Goal: Task Accomplishment & Management: Use online tool/utility

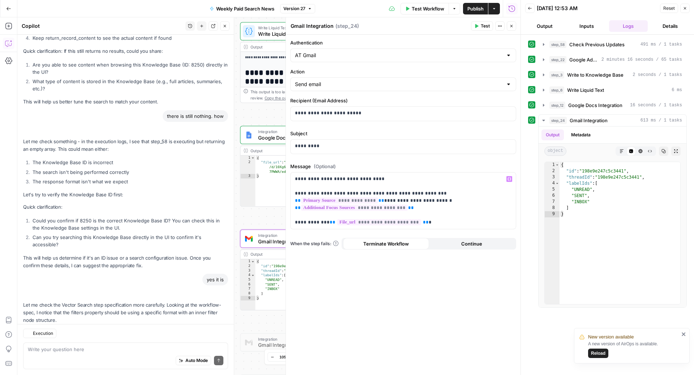
scroll to position [2187, 0]
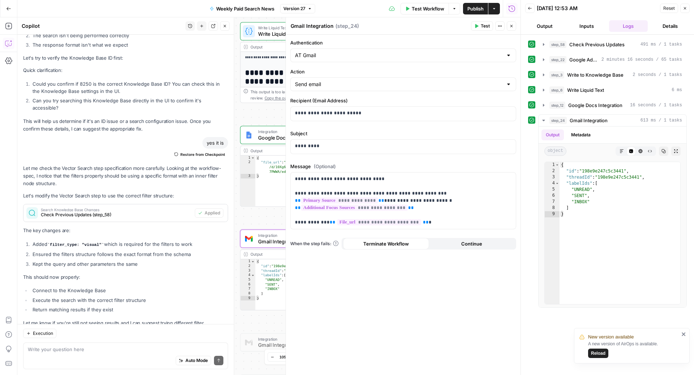
click at [266, 110] on div "Workflow Set Inputs Inputs Search Knowledge Base Check Previous Updates Step 58…" at bounding box center [268, 195] width 503 height 357
click at [512, 24] on icon "button" at bounding box center [511, 26] width 4 height 4
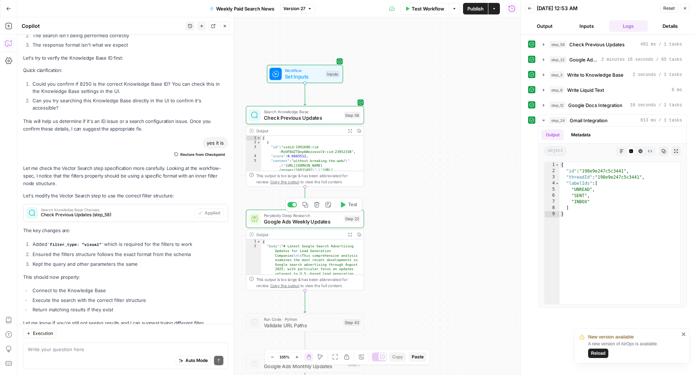
click at [305, 221] on span "Google Ads Weekly Updates" at bounding box center [302, 221] width 77 height 8
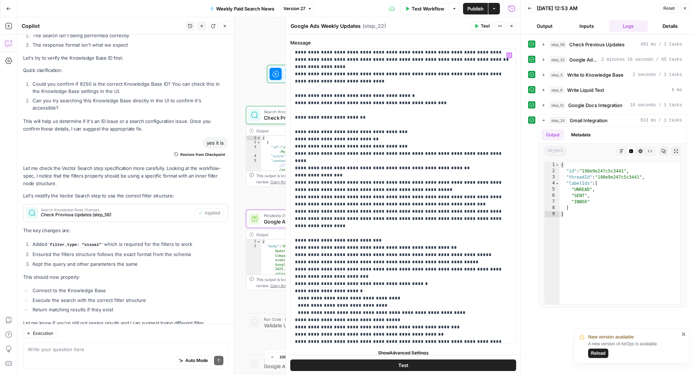
scroll to position [132, 0]
click at [514, 27] on button "Close" at bounding box center [510, 25] width 9 height 9
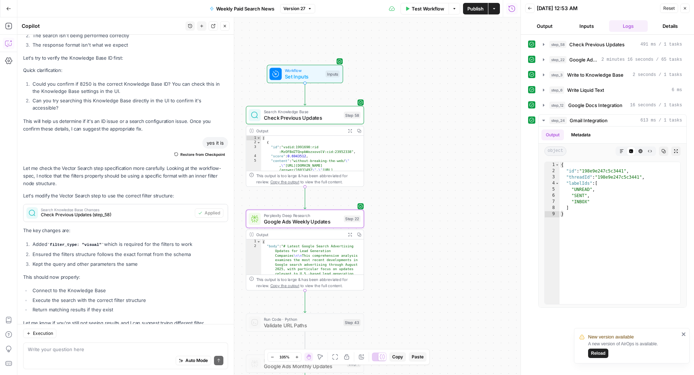
click at [288, 217] on span "Google Ads Weekly Updates" at bounding box center [302, 221] width 77 height 8
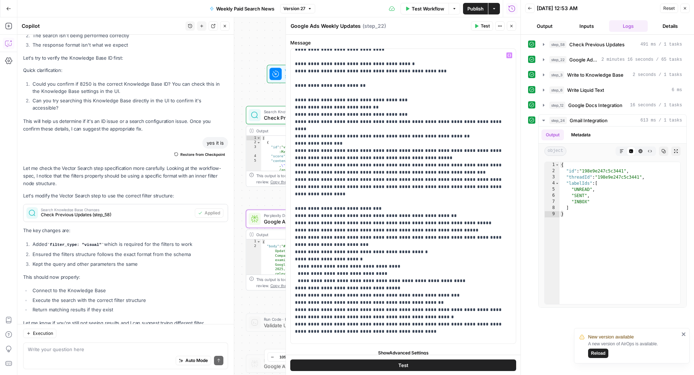
scroll to position [168, 0]
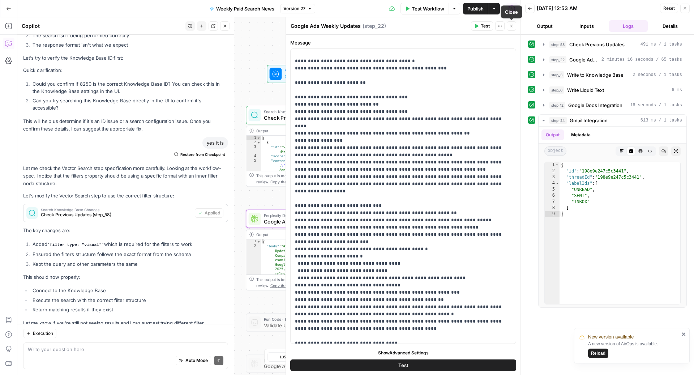
click at [512, 24] on icon "button" at bounding box center [511, 26] width 4 height 4
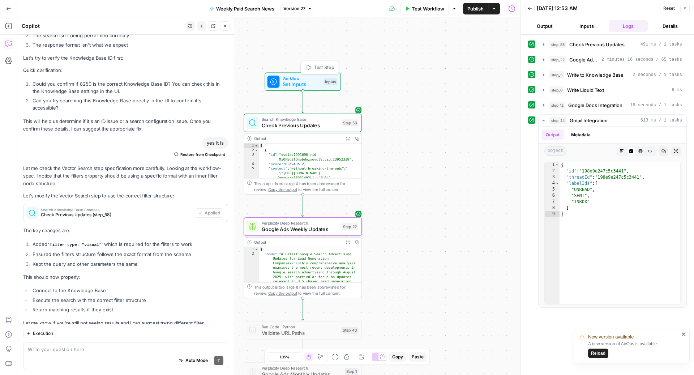
click at [295, 82] on span "Set Inputs" at bounding box center [301, 85] width 38 height 8
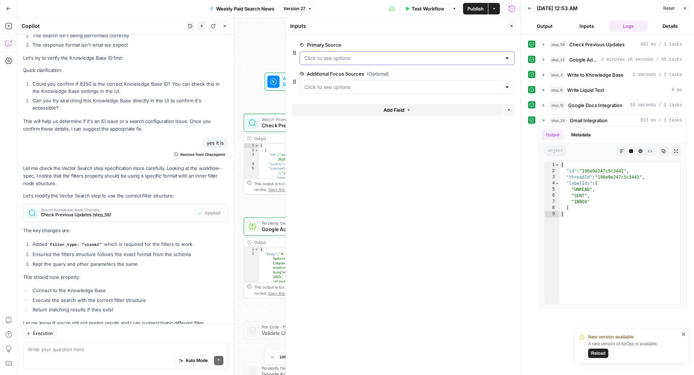
click at [400, 59] on Source "Primary Source" at bounding box center [402, 58] width 197 height 7
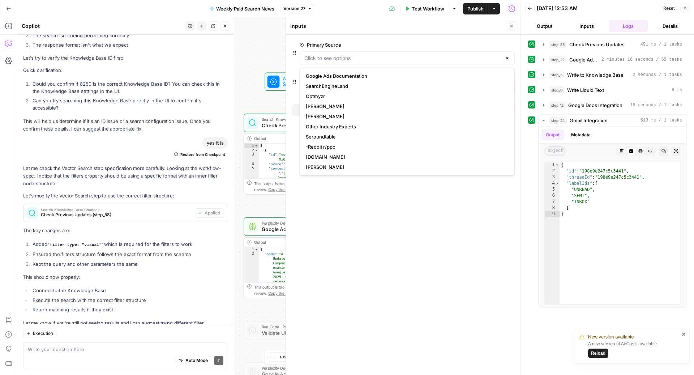
click at [468, 230] on form "Primary Source edit field Delete group Additional Focus Sources (Optional) edit…" at bounding box center [403, 205] width 234 height 340
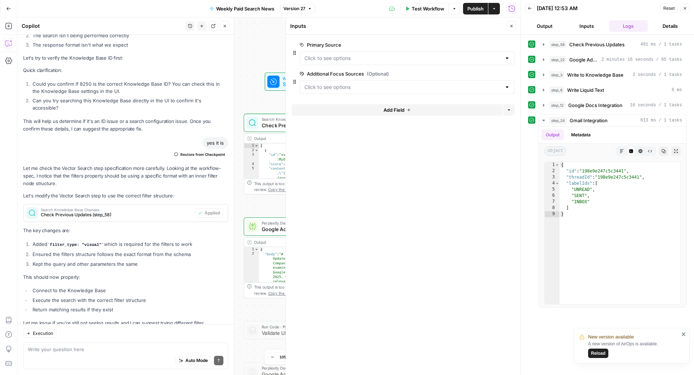
click at [422, 7] on span "Test Workflow" at bounding box center [427, 8] width 33 height 7
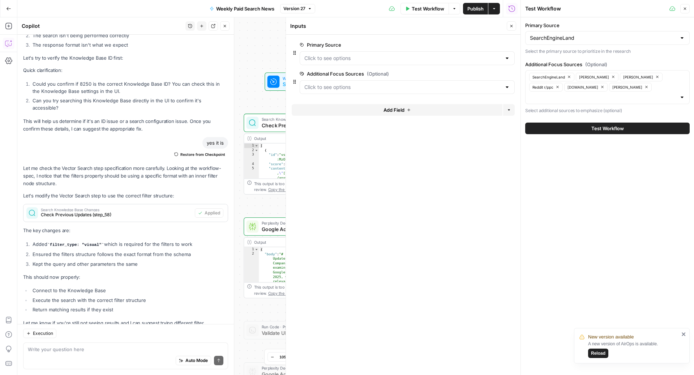
click at [560, 34] on div "SearchEngineLand" at bounding box center [607, 38] width 164 height 14
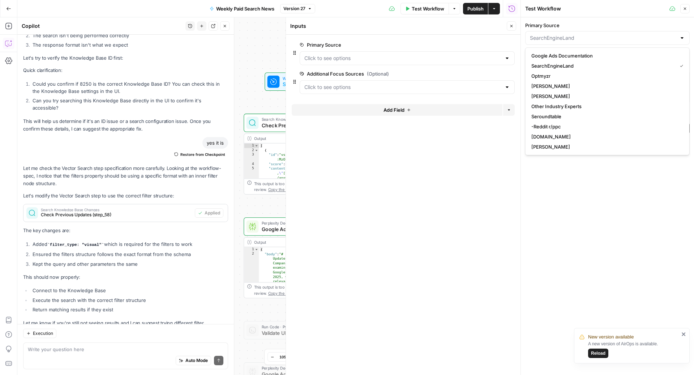
type input "SearchEngineLand"
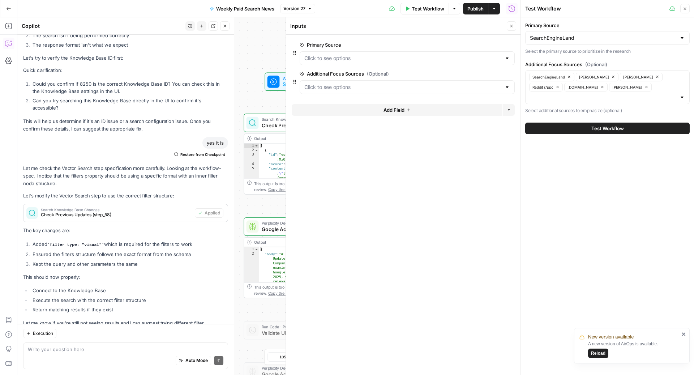
click at [503, 144] on form "Primary Source edit field Delete group Additional Focus Sources (Optional) edit…" at bounding box center [403, 205] width 234 height 340
click at [571, 38] on input "Primary Source" at bounding box center [603, 37] width 146 height 7
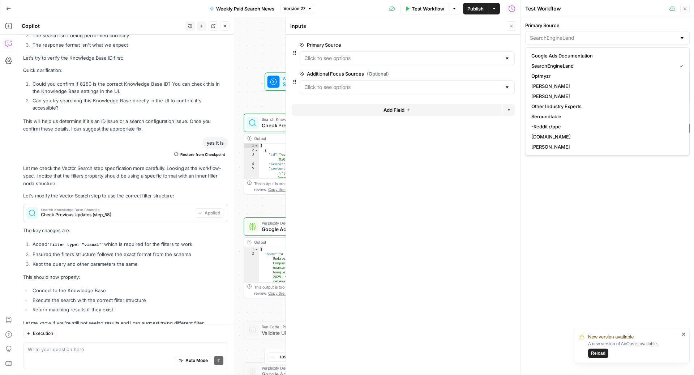
type input "SearchEngineLand"
click at [437, 187] on form "Primary Source edit field Delete group Additional Focus Sources (Optional) edit…" at bounding box center [403, 205] width 234 height 340
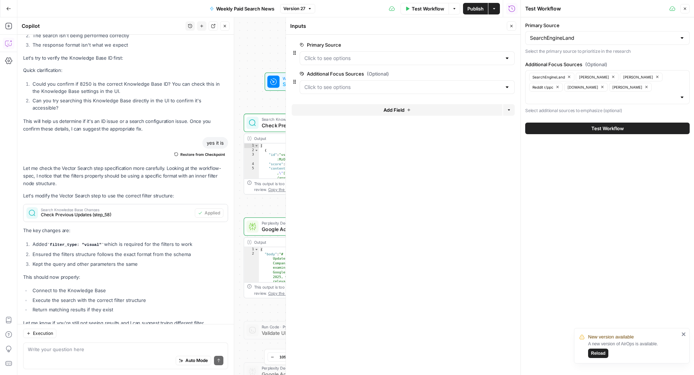
click at [634, 90] on div "SearchEngineLand [PERSON_NAME] [PERSON_NAME] Reddit r/ppc [DOMAIN_NAME] [PERSON…" at bounding box center [607, 87] width 164 height 34
type input "PPC Land"
click at [525, 122] on button "Test Workflow" at bounding box center [607, 128] width 164 height 12
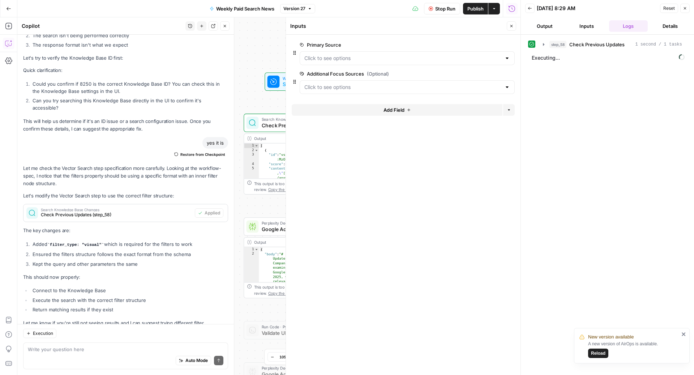
click at [437, 11] on span "Stop Run" at bounding box center [445, 8] width 20 height 7
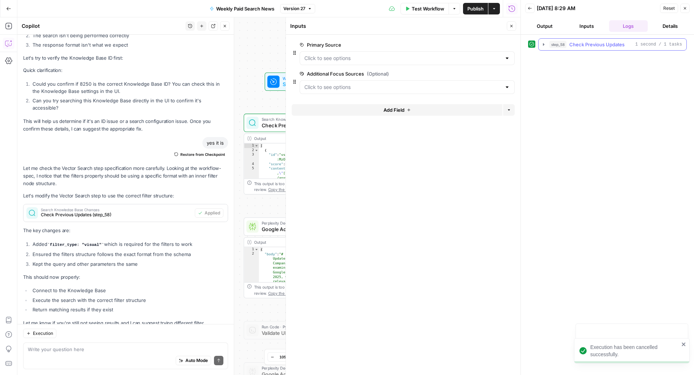
click at [614, 44] on span "Check Previous Updates" at bounding box center [596, 44] width 55 height 7
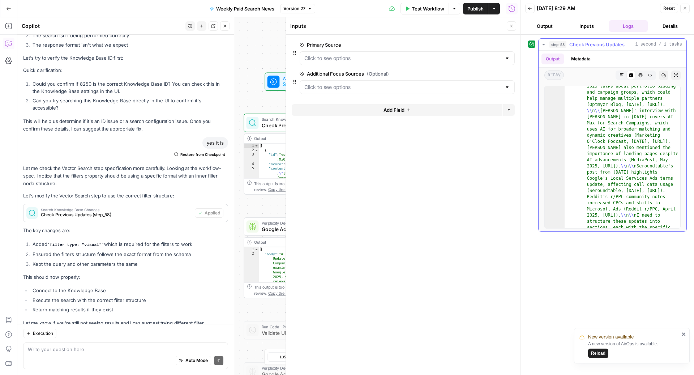
scroll to position [126, 0]
click at [429, 57] on Source "Primary Source" at bounding box center [402, 58] width 197 height 7
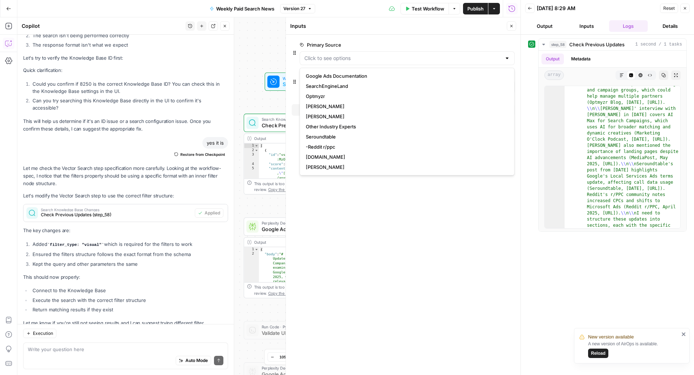
click at [415, 197] on form "Primary Source edit field Delete group Additional Focus Sources (Optional) edit…" at bounding box center [403, 205] width 234 height 340
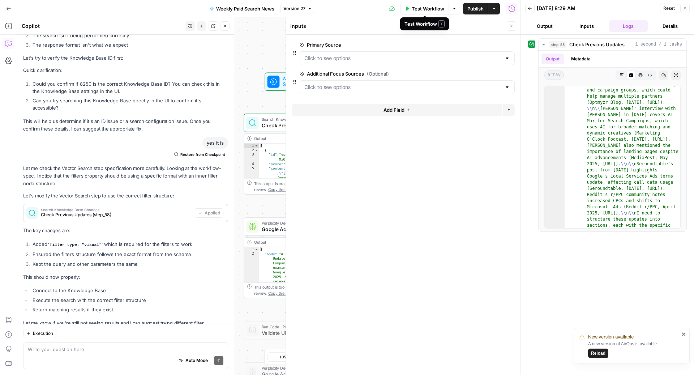
click at [424, 10] on span "Test Workflow" at bounding box center [427, 8] width 33 height 7
